Goal: Task Accomplishment & Management: Complete application form

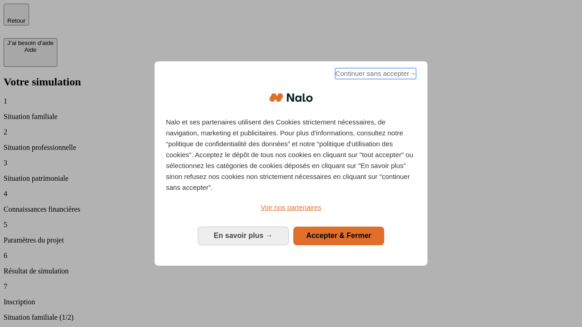
click at [375, 75] on span "Continuer sans accepter →" at bounding box center [375, 73] width 81 height 11
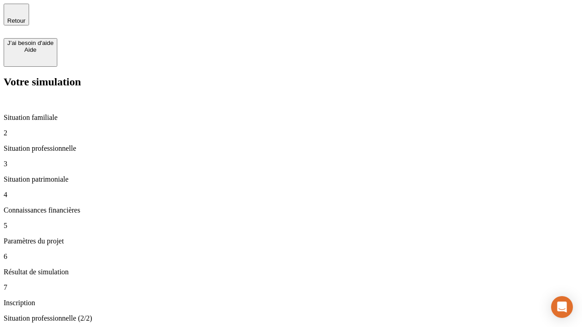
type input "30 000"
type input "1 000"
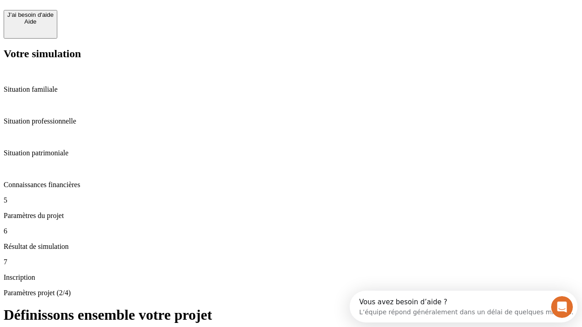
scroll to position [17, 0]
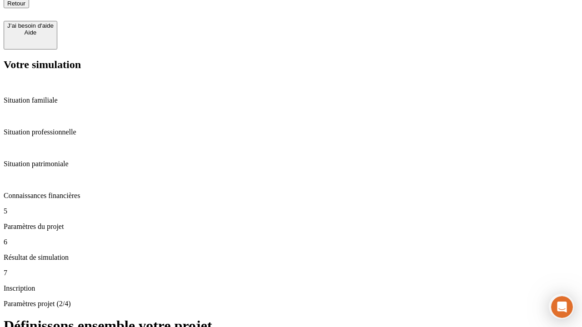
type input "65"
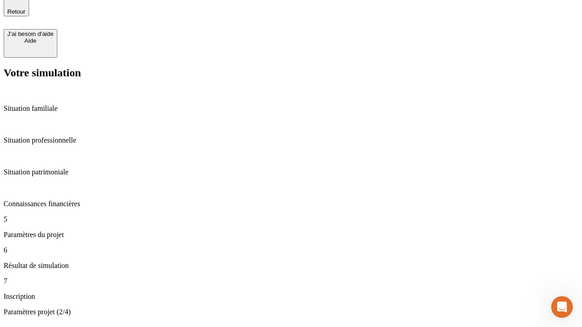
type input "5 000"
type input "640"
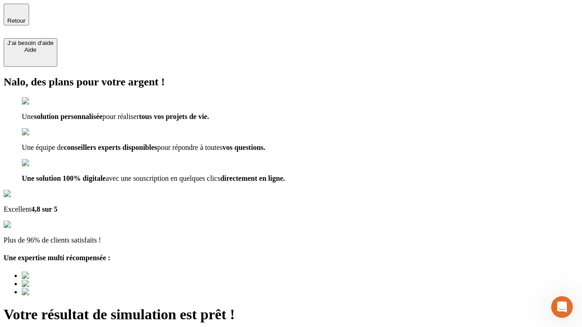
type input "[EMAIL_ADDRESS][DOMAIN_NAME]"
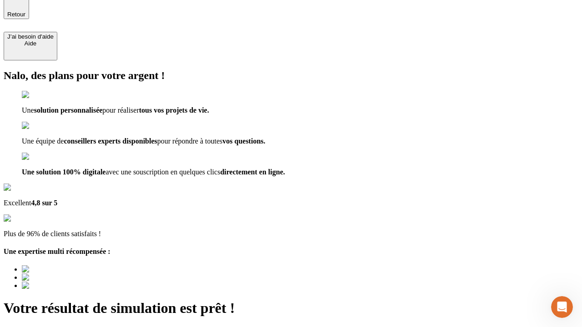
scroll to position [0, 0]
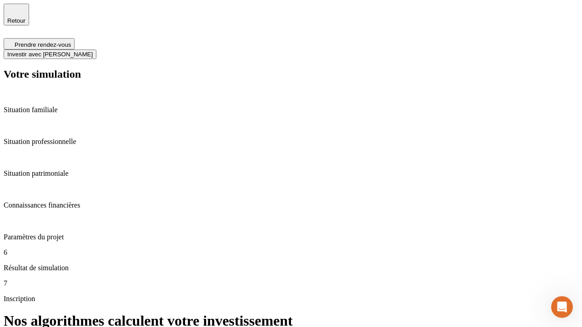
click at [93, 51] on span "Investir avec [PERSON_NAME]" at bounding box center [49, 54] width 85 height 7
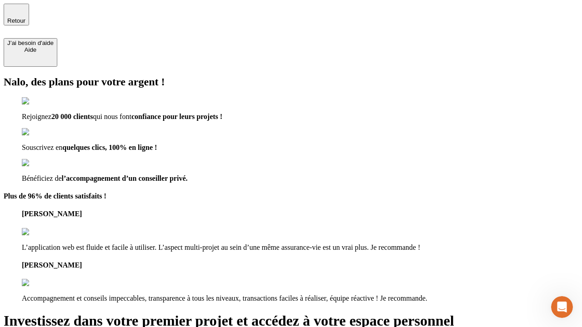
type input "[PERSON_NAME][EMAIL_ADDRESS][DOMAIN_NAME]"
